Goal: Find specific page/section: Find specific page/section

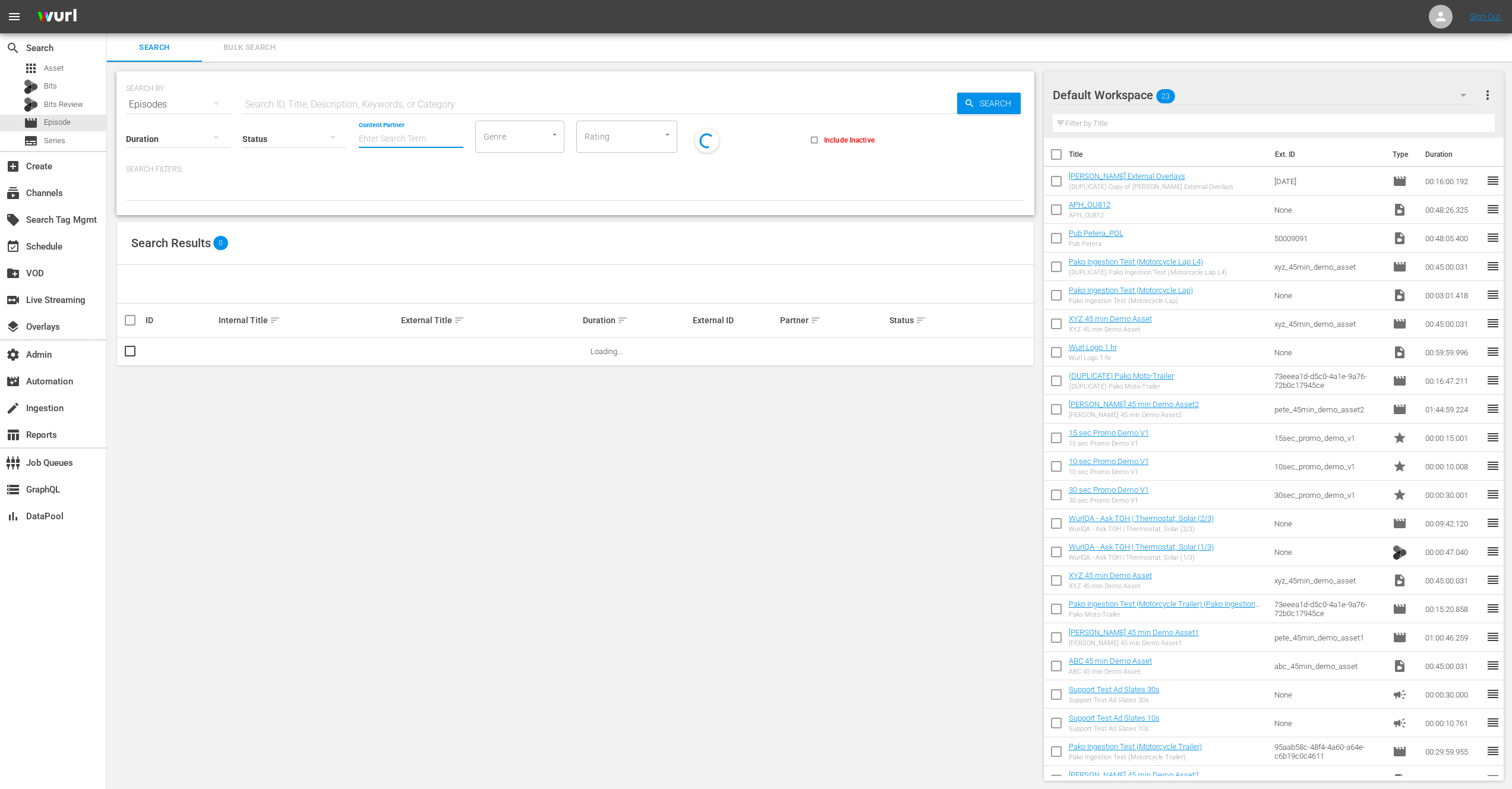
click at [389, 135] on input "Content Partner" at bounding box center [411, 139] width 105 height 43
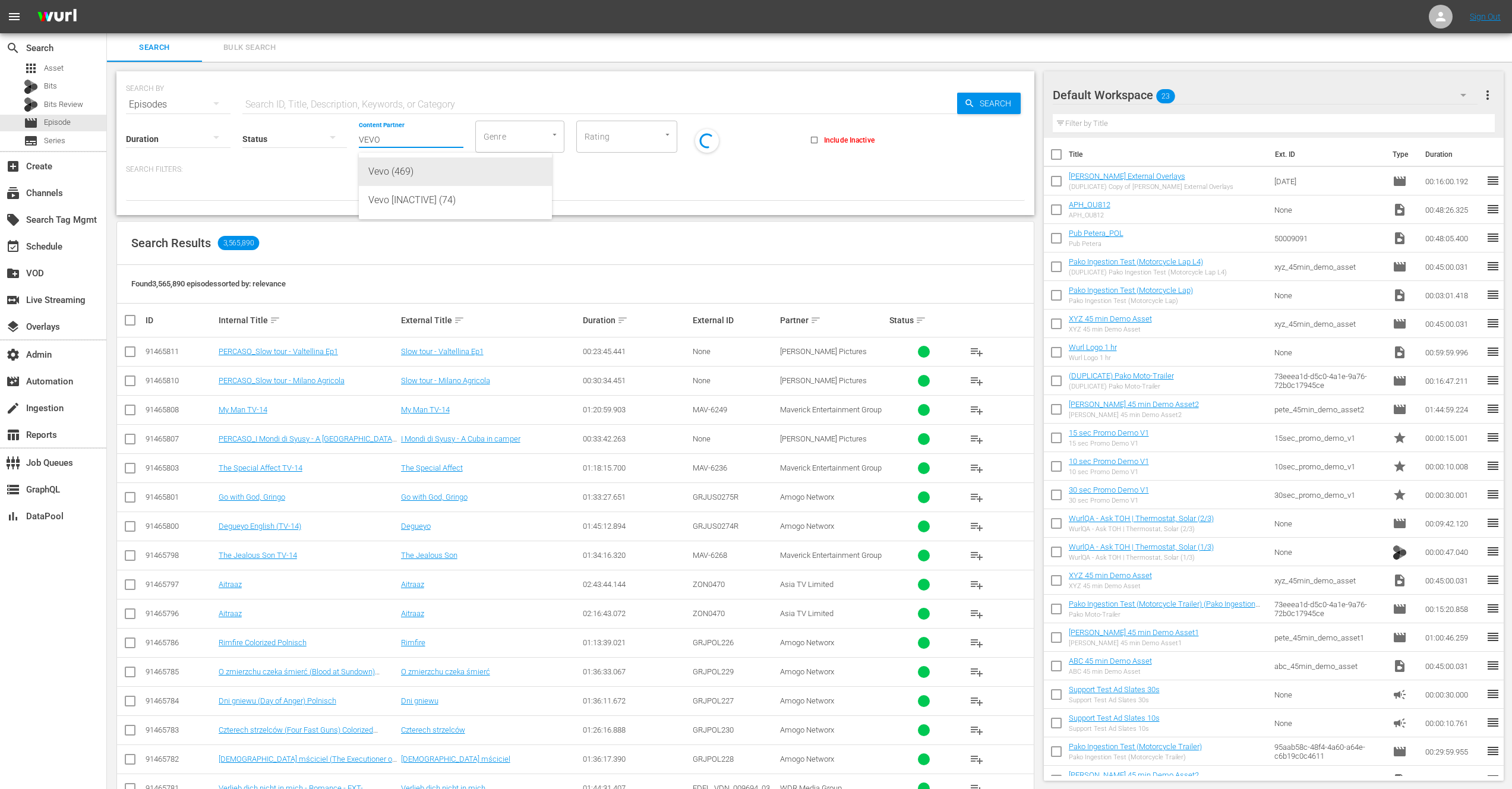
click at [401, 179] on div "Vevo (469)" at bounding box center [455, 172] width 174 height 28
type input "Vevo (469)"
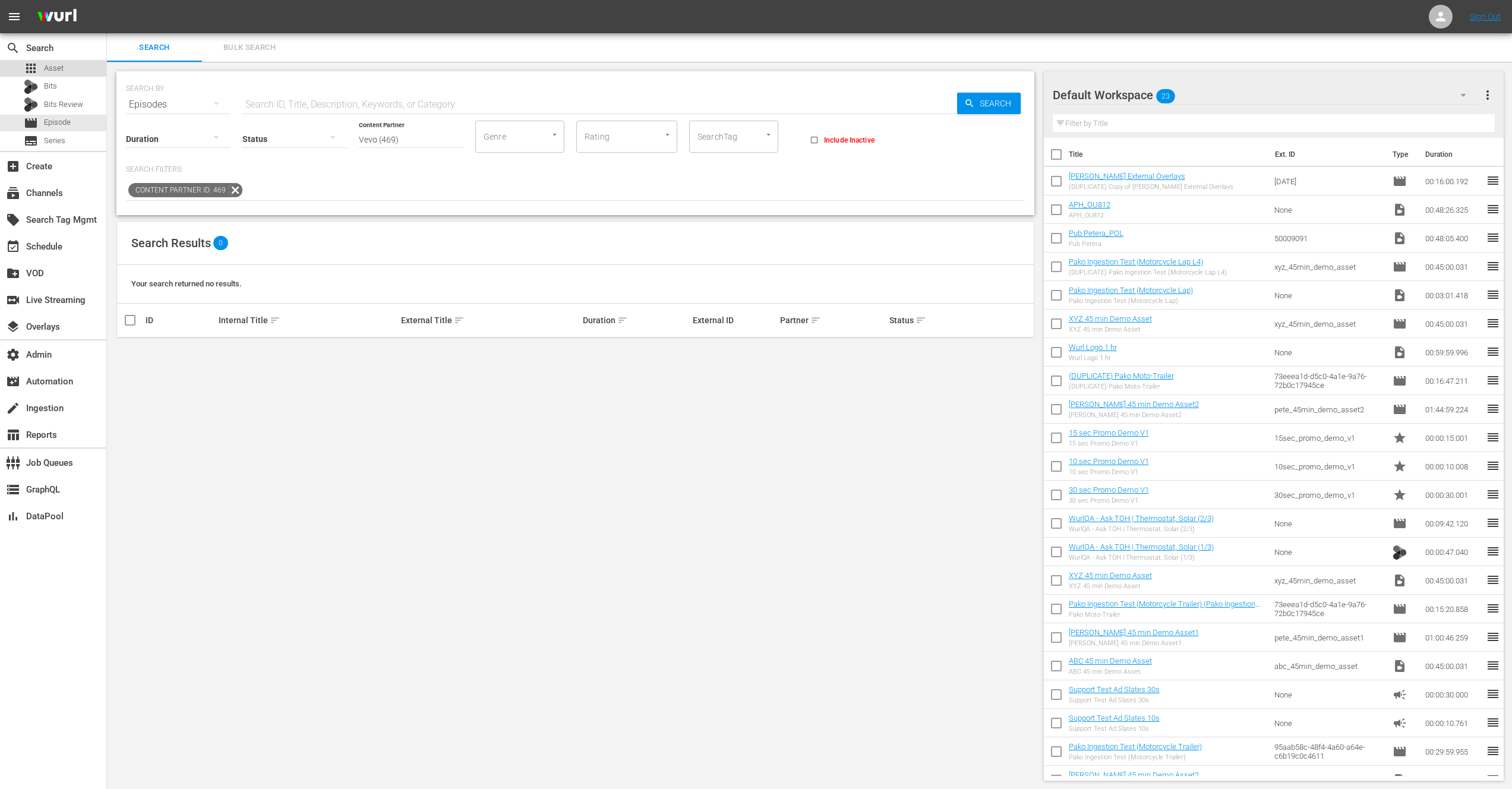
click at [59, 67] on span "Asset" at bounding box center [54, 68] width 20 height 12
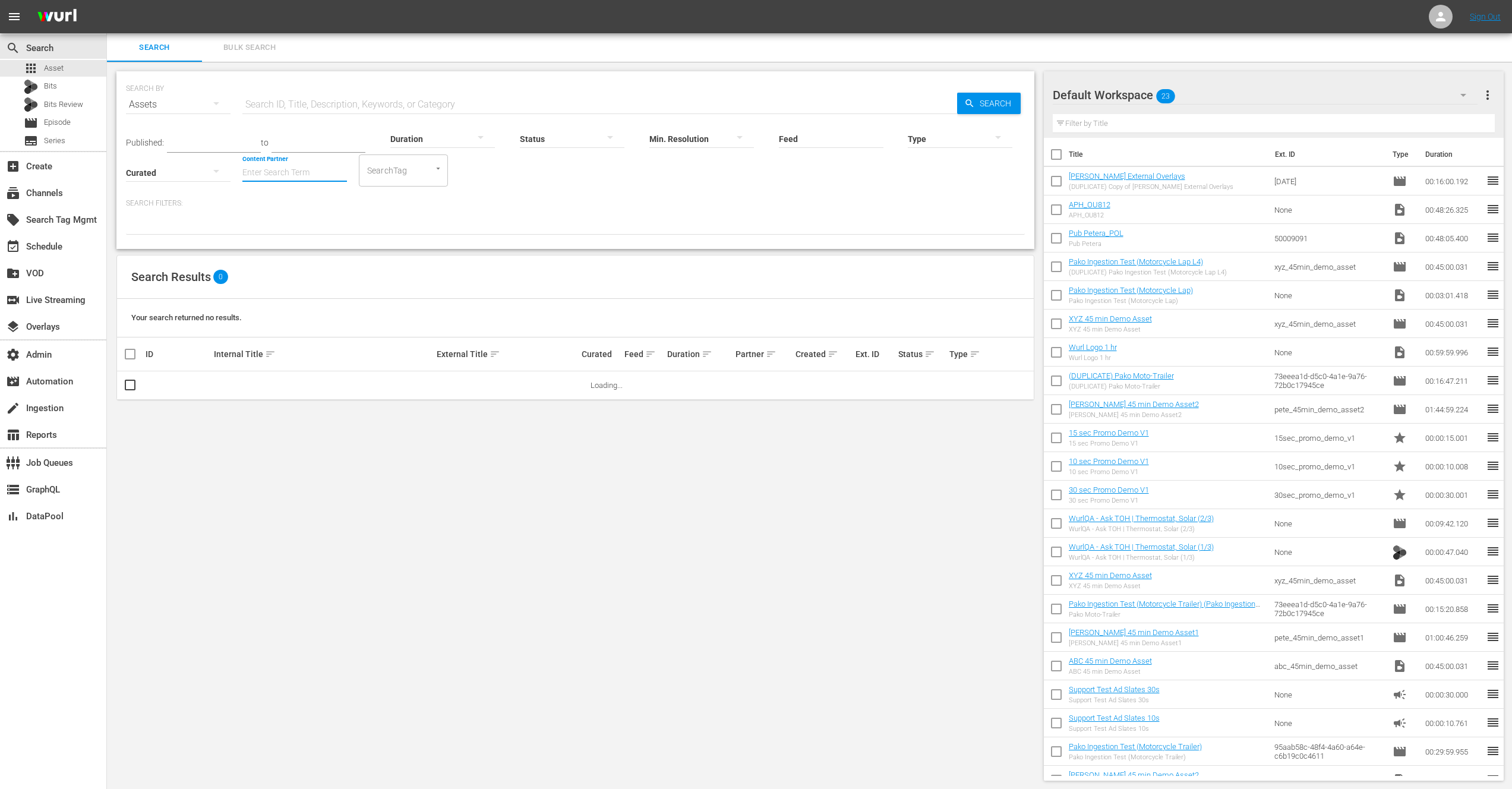
click at [269, 175] on input "Content Partner" at bounding box center [295, 173] width 105 height 43
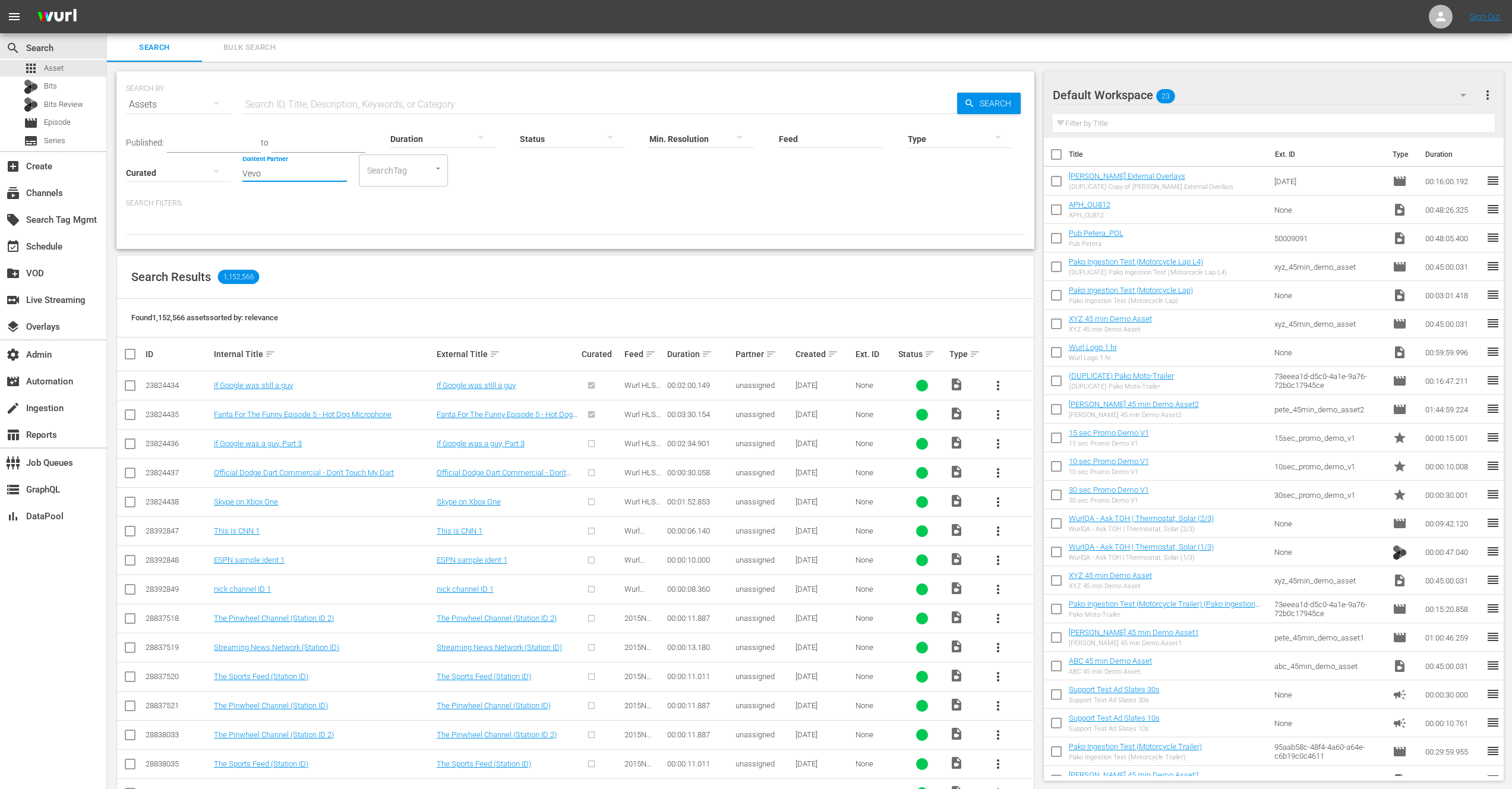
click at [296, 167] on input "Vevo" at bounding box center [295, 173] width 105 height 43
drag, startPoint x: 277, startPoint y: 205, endPoint x: 285, endPoint y: 198, distance: 10.6
click at [277, 205] on div "Vevo (469)" at bounding box center [339, 206] width 174 height 28
type input "Vevo (469)"
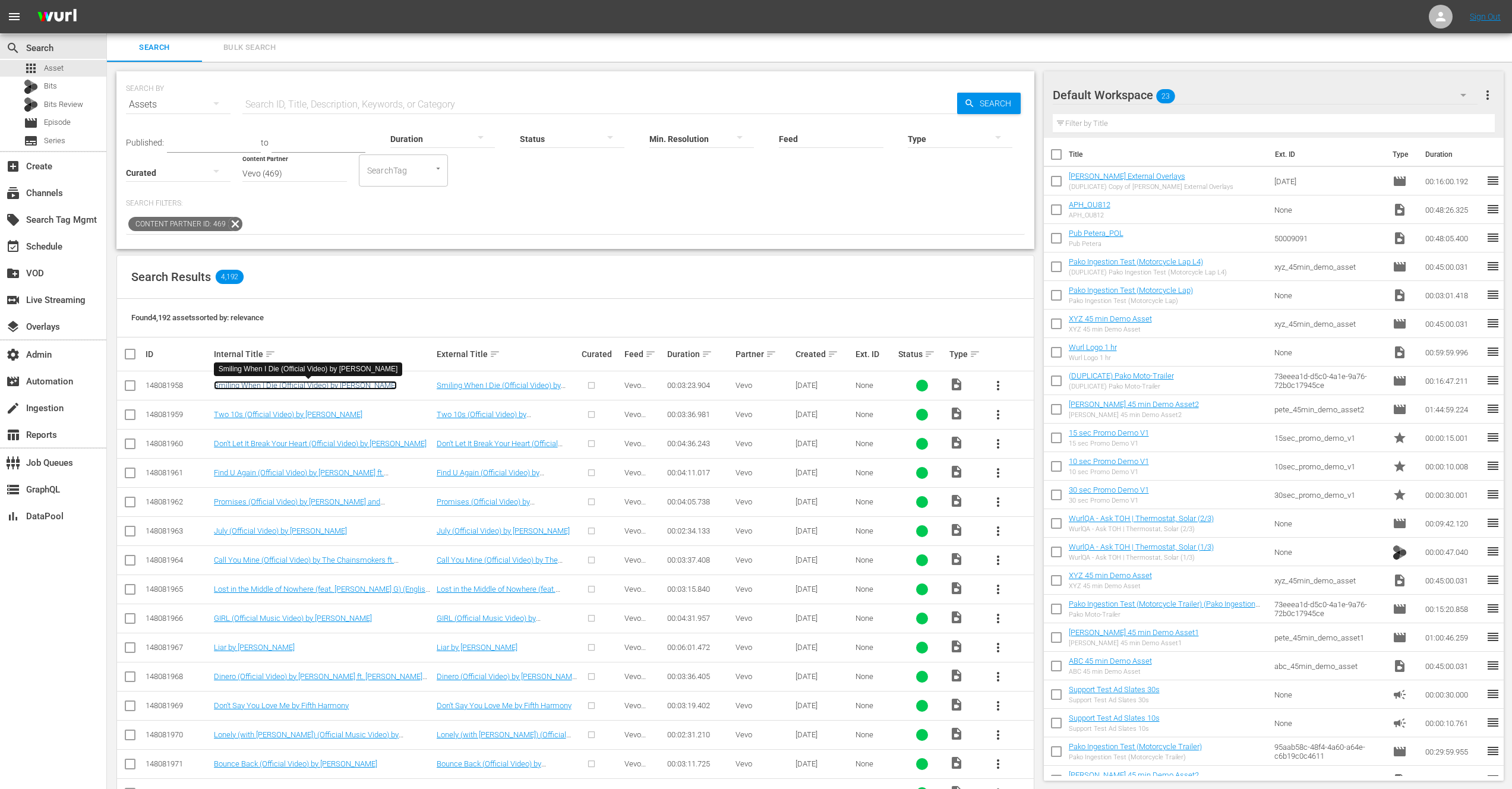
click at [273, 383] on link "Smiling When I Die (Official Video) by Sasha Alex Sloan" at bounding box center [306, 385] width 183 height 9
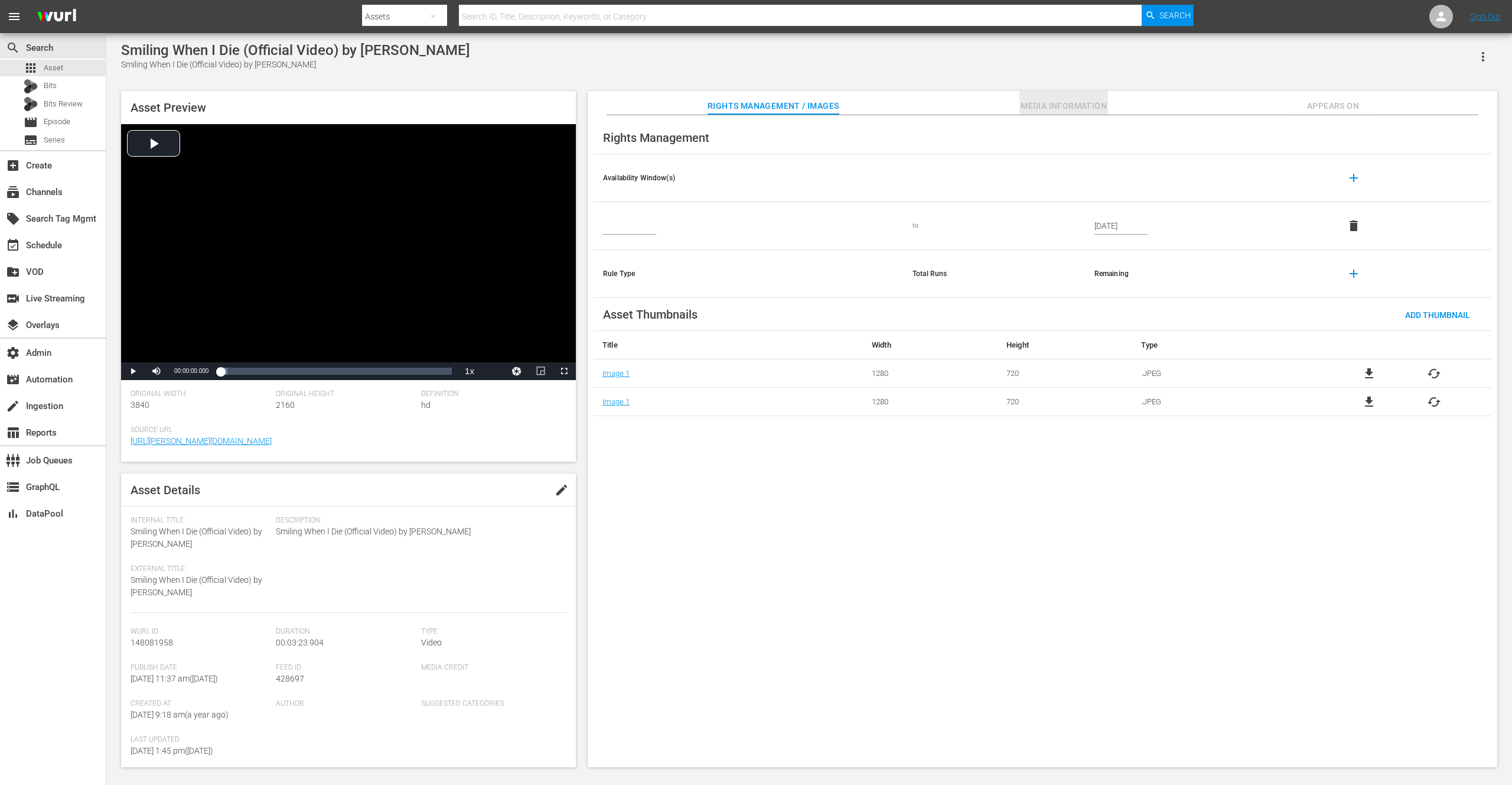
click at [1041, 103] on span "Media Information" at bounding box center [1063, 106] width 88 height 15
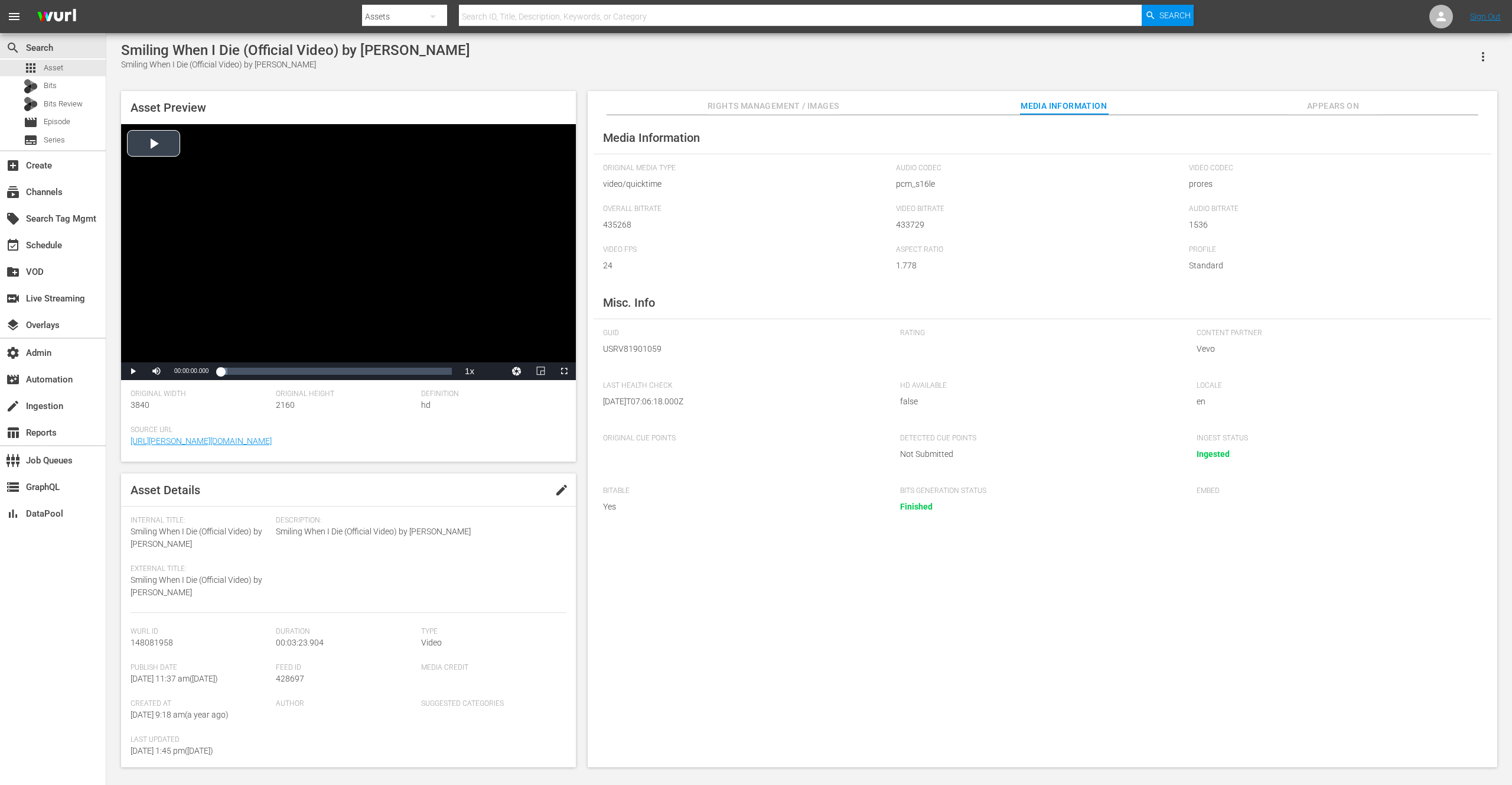
click at [263, 263] on div "Video Player" at bounding box center [348, 243] width 455 height 238
click at [262, 373] on div "Loaded : 20.55% 00:00:36.411 00:00:04.300" at bounding box center [336, 371] width 232 height 12
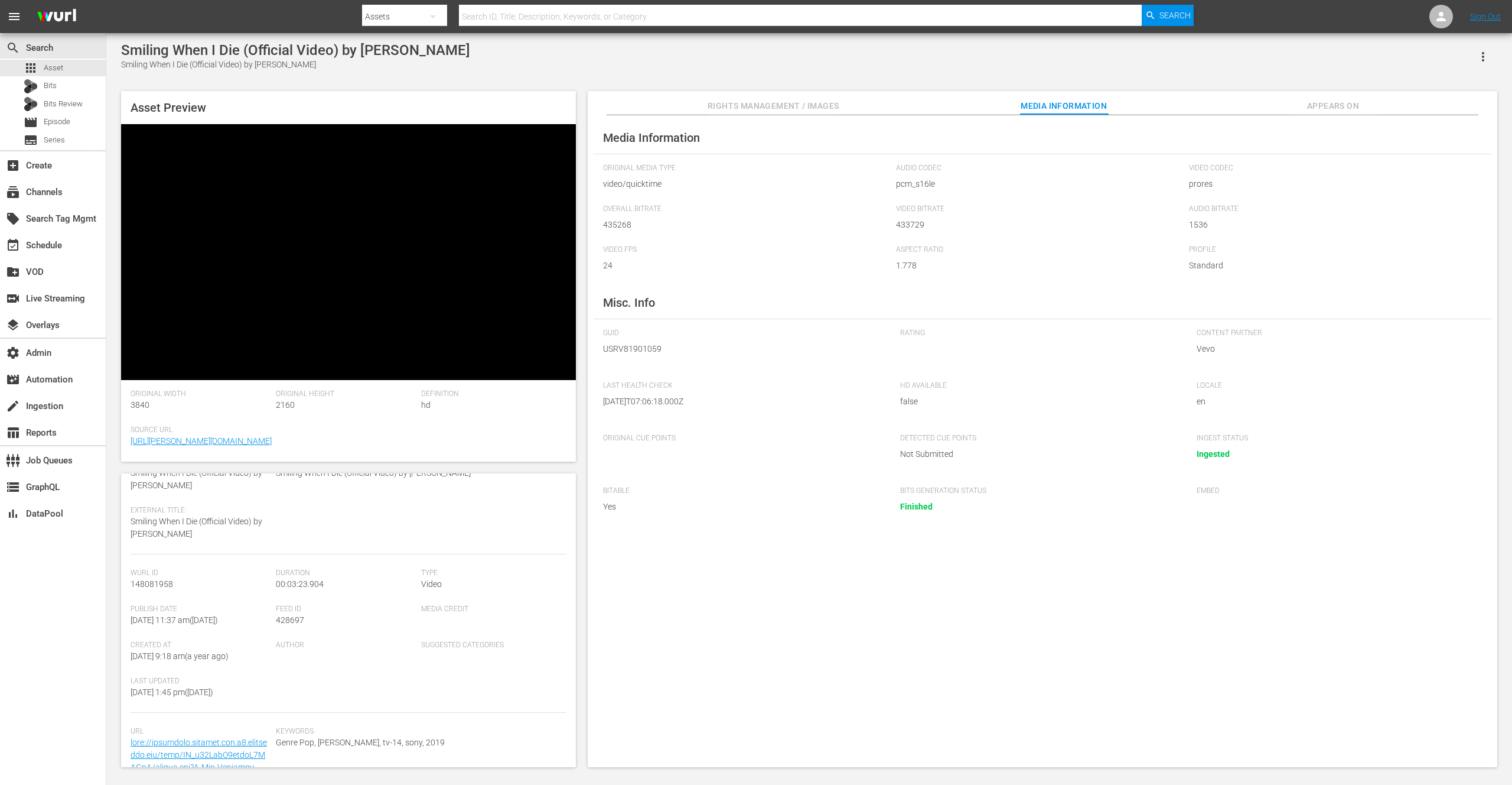
scroll to position [141, 0]
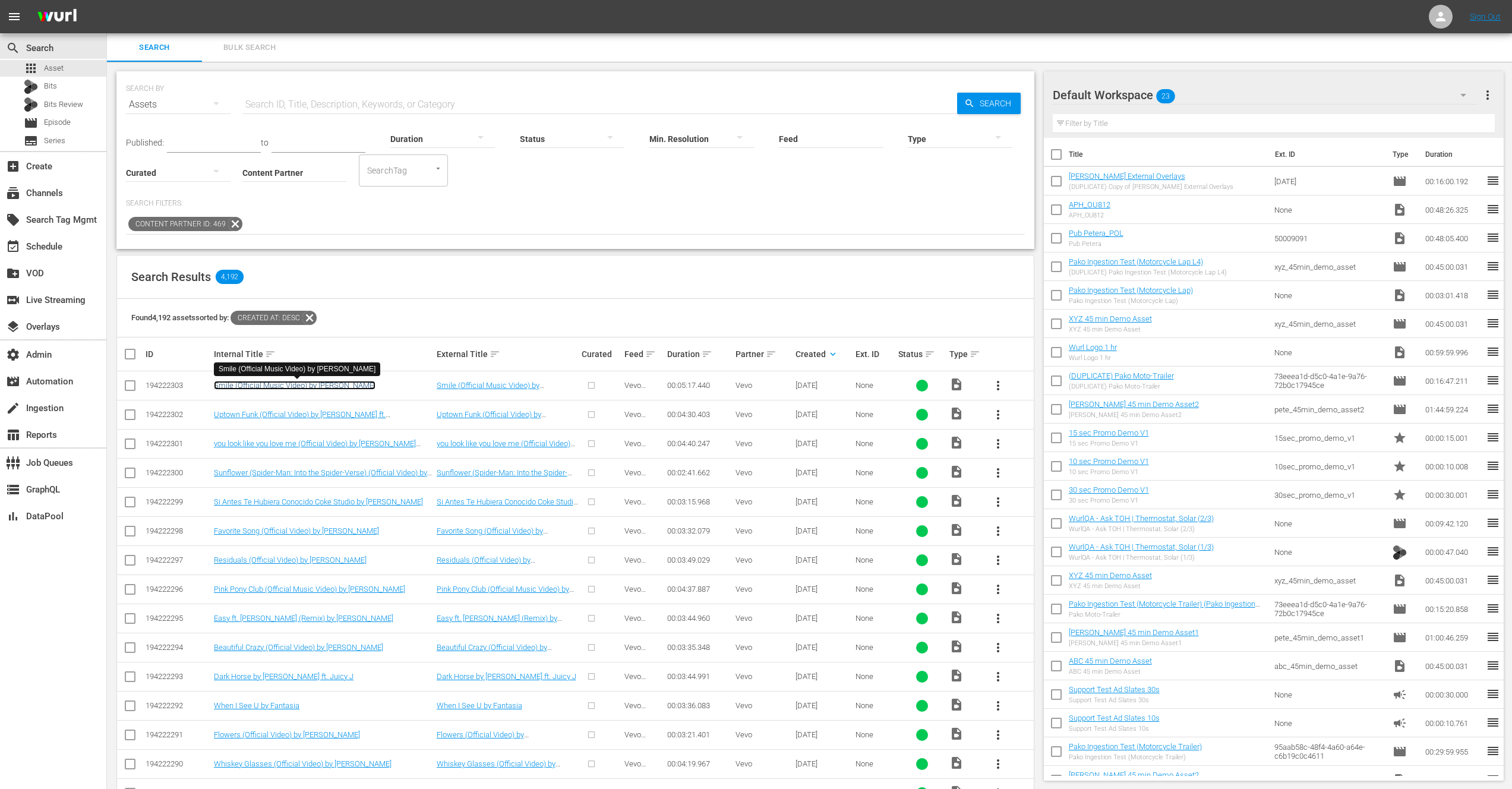
click at [317, 383] on link "Smile (Official Music Video) by Morgan Wallen" at bounding box center [295, 385] width 161 height 9
